Goal: Subscribe to service/newsletter

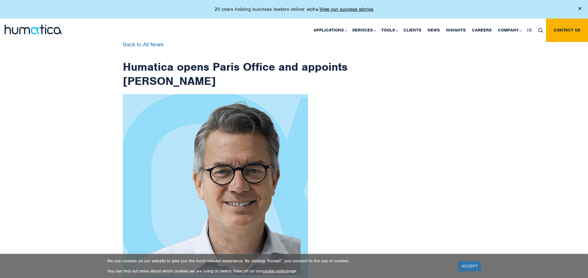
scroll to position [985, 0]
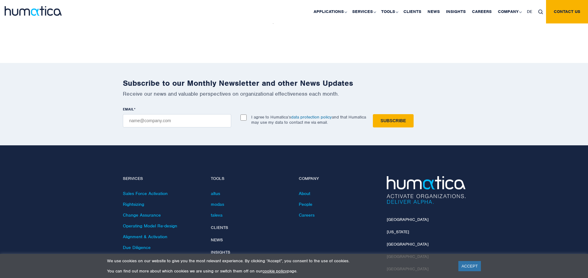
checkbox input "true"
type input "[EMAIL_ADDRESS][DOMAIN_NAME]"
click at [373, 114] on input "Subscribe" at bounding box center [393, 120] width 41 height 13
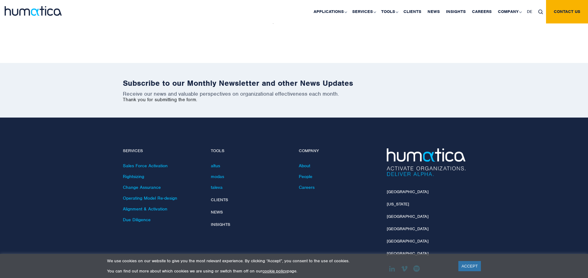
scroll to position [957, 0]
